Goal: Transaction & Acquisition: Purchase product/service

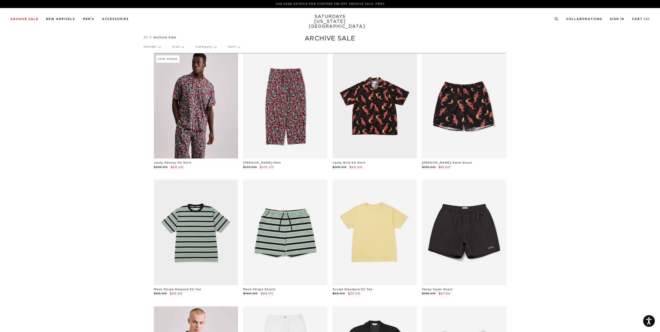
click at [215, 46] on p "Category" at bounding box center [205, 47] width 21 height 12
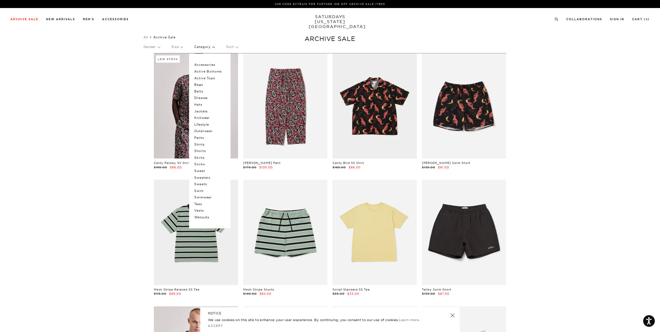
click at [202, 148] on p "Shorts" at bounding box center [209, 151] width 31 height 7
click at [200, 150] on p "Shorts" at bounding box center [209, 151] width 31 height 7
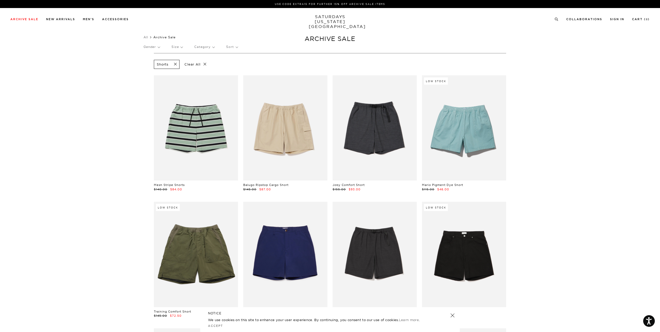
click at [210, 47] on p "Category" at bounding box center [204, 47] width 20 height 12
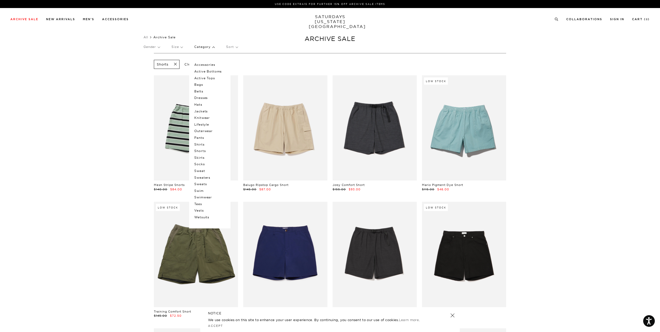
click at [205, 196] on p "Swimwear" at bounding box center [209, 197] width 31 height 7
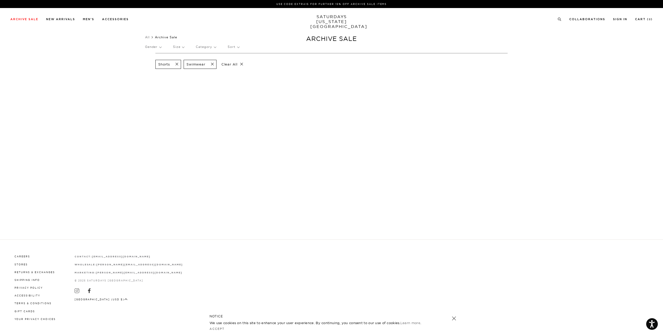
click at [321, 62] on div "Shorts Swimwear Clear All" at bounding box center [331, 64] width 352 height 12
click at [176, 66] on span at bounding box center [175, 64] width 11 height 5
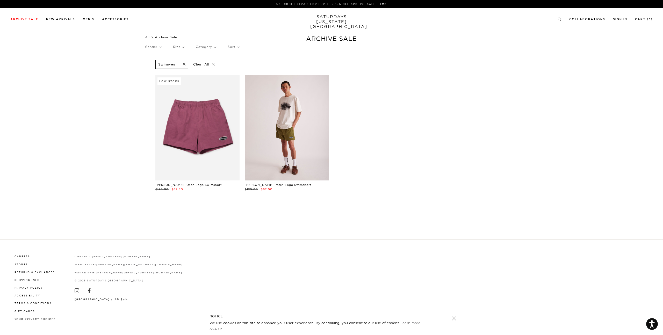
click at [263, 137] on link at bounding box center [287, 127] width 84 height 105
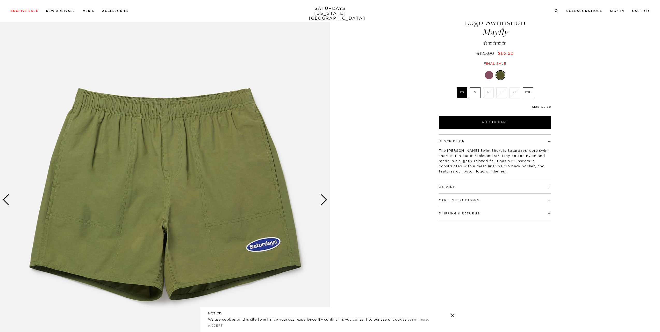
scroll to position [53, 0]
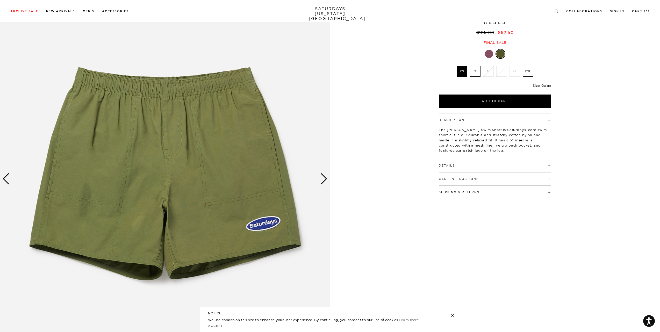
click at [324, 180] on div "Next slide" at bounding box center [323, 178] width 7 height 11
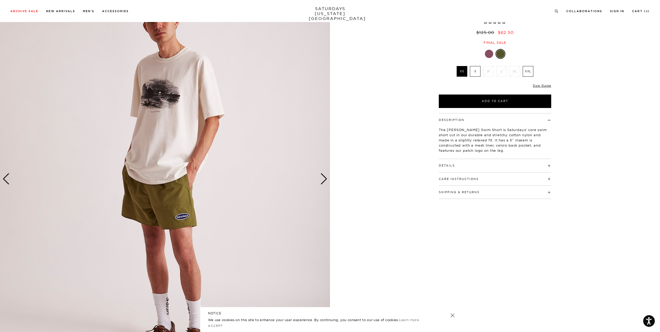
click at [324, 180] on div "Next slide" at bounding box center [323, 178] width 7 height 11
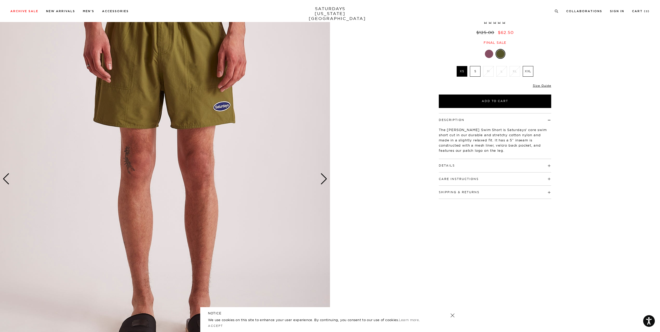
click at [324, 180] on div "Next slide" at bounding box center [323, 178] width 7 height 11
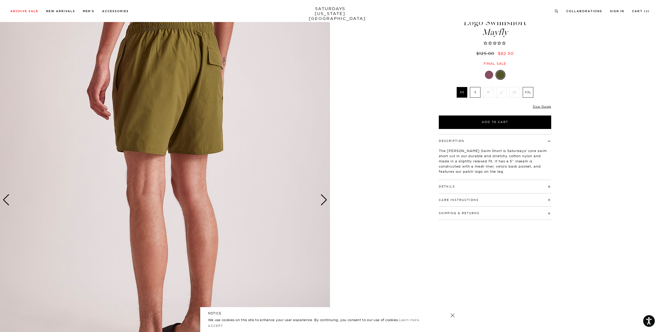
scroll to position [8, 0]
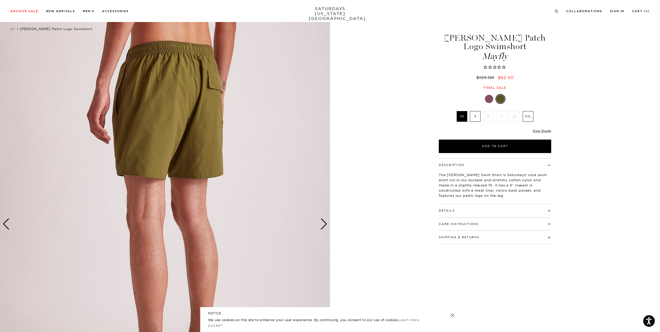
click at [323, 226] on div "Next slide" at bounding box center [323, 223] width 7 height 11
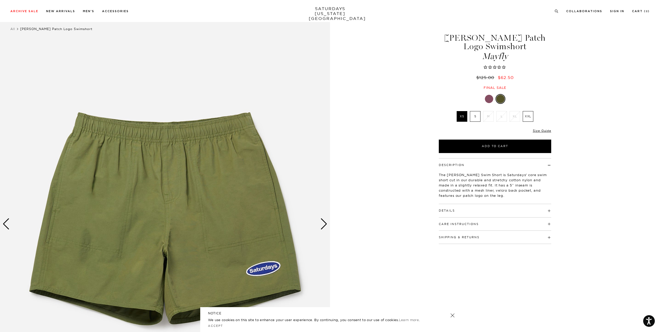
click at [323, 226] on div "Next slide" at bounding box center [323, 223] width 7 height 11
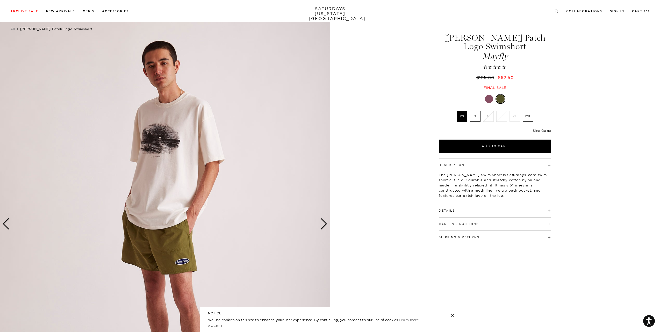
click at [323, 226] on div "Next slide" at bounding box center [323, 223] width 7 height 11
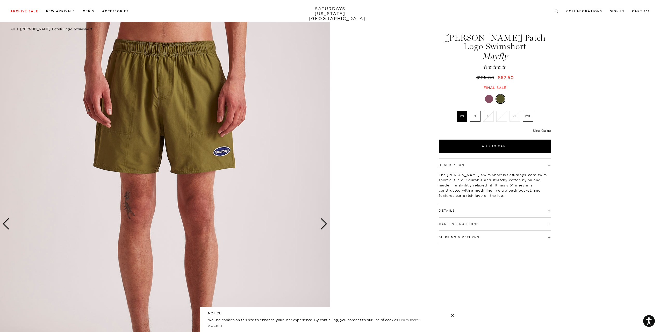
click at [323, 226] on div "Next slide" at bounding box center [323, 223] width 7 height 11
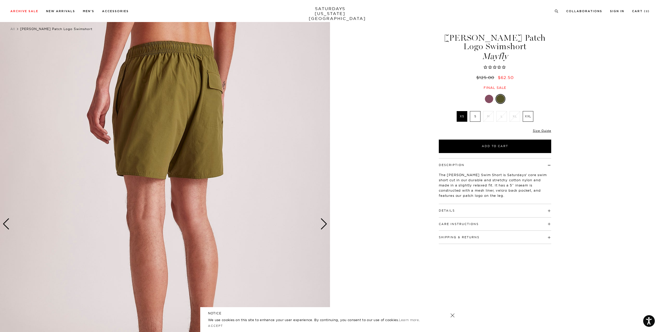
click at [323, 226] on div "Next slide" at bounding box center [323, 223] width 7 height 11
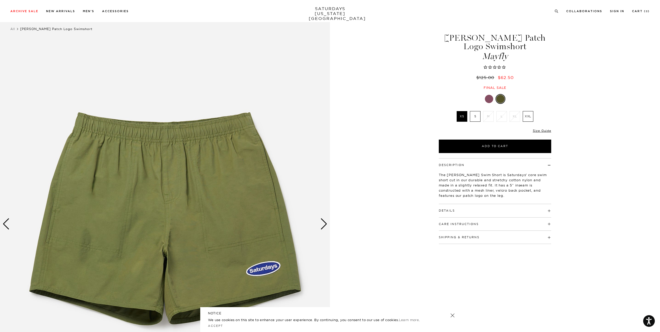
click at [323, 226] on div "Next slide" at bounding box center [323, 223] width 7 height 11
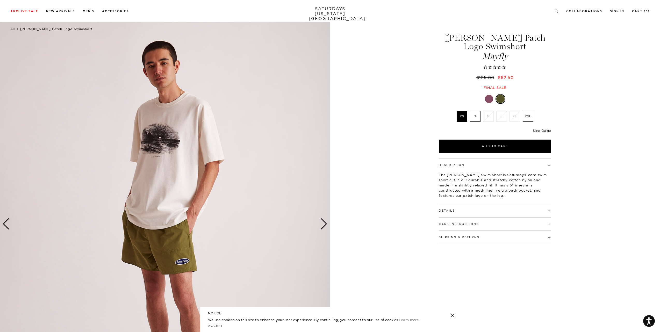
click at [488, 95] on div at bounding box center [489, 99] width 8 height 8
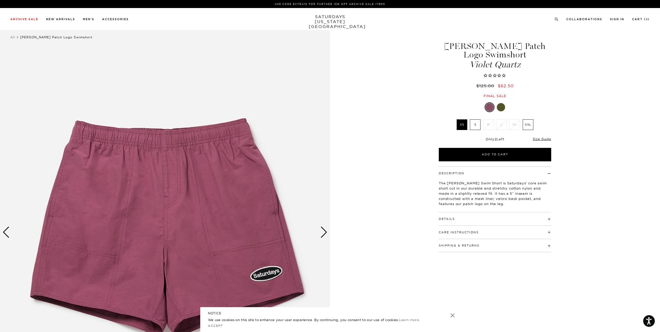
click at [504, 103] on link at bounding box center [500, 107] width 9 height 9
